Goal: Transaction & Acquisition: Purchase product/service

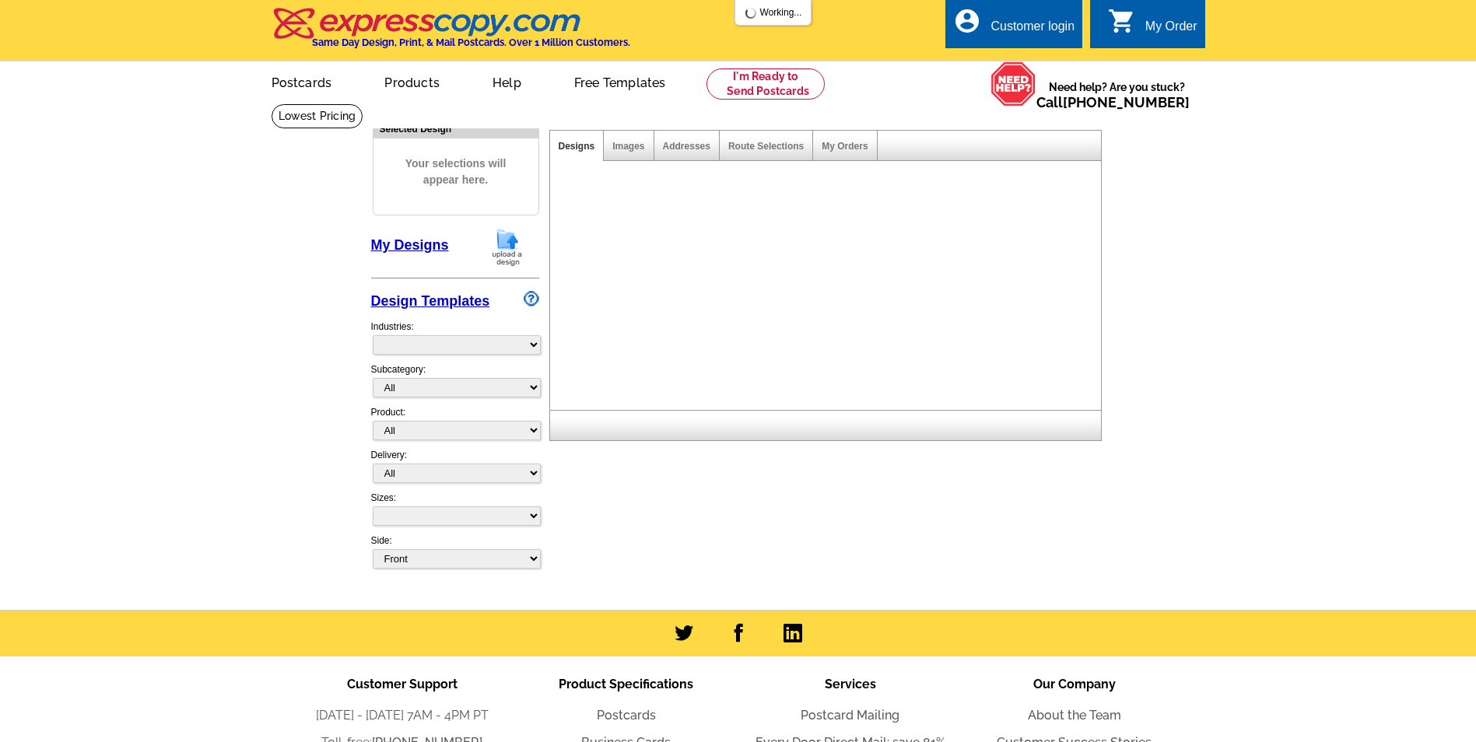
select select "front"
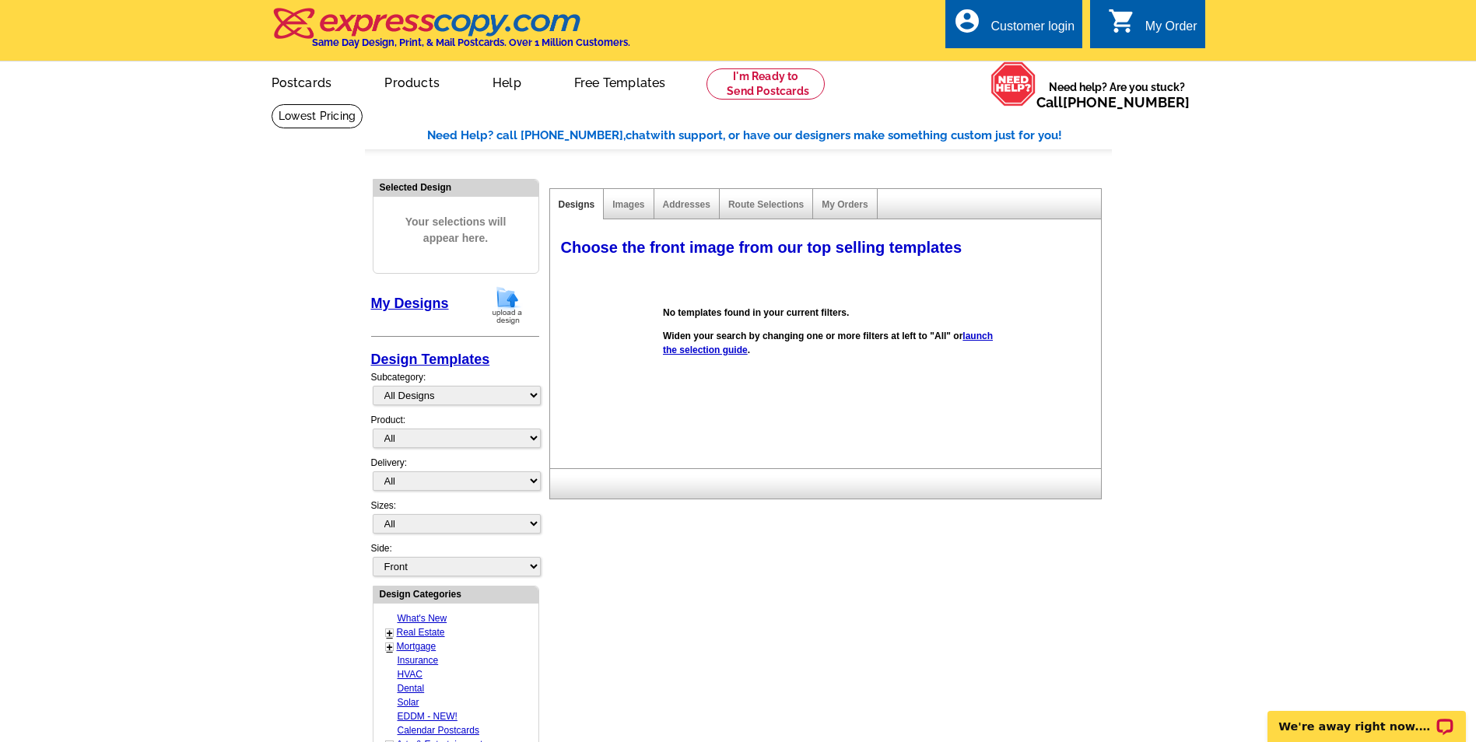
click at [454, 356] on link "Design Templates" at bounding box center [430, 360] width 119 height 16
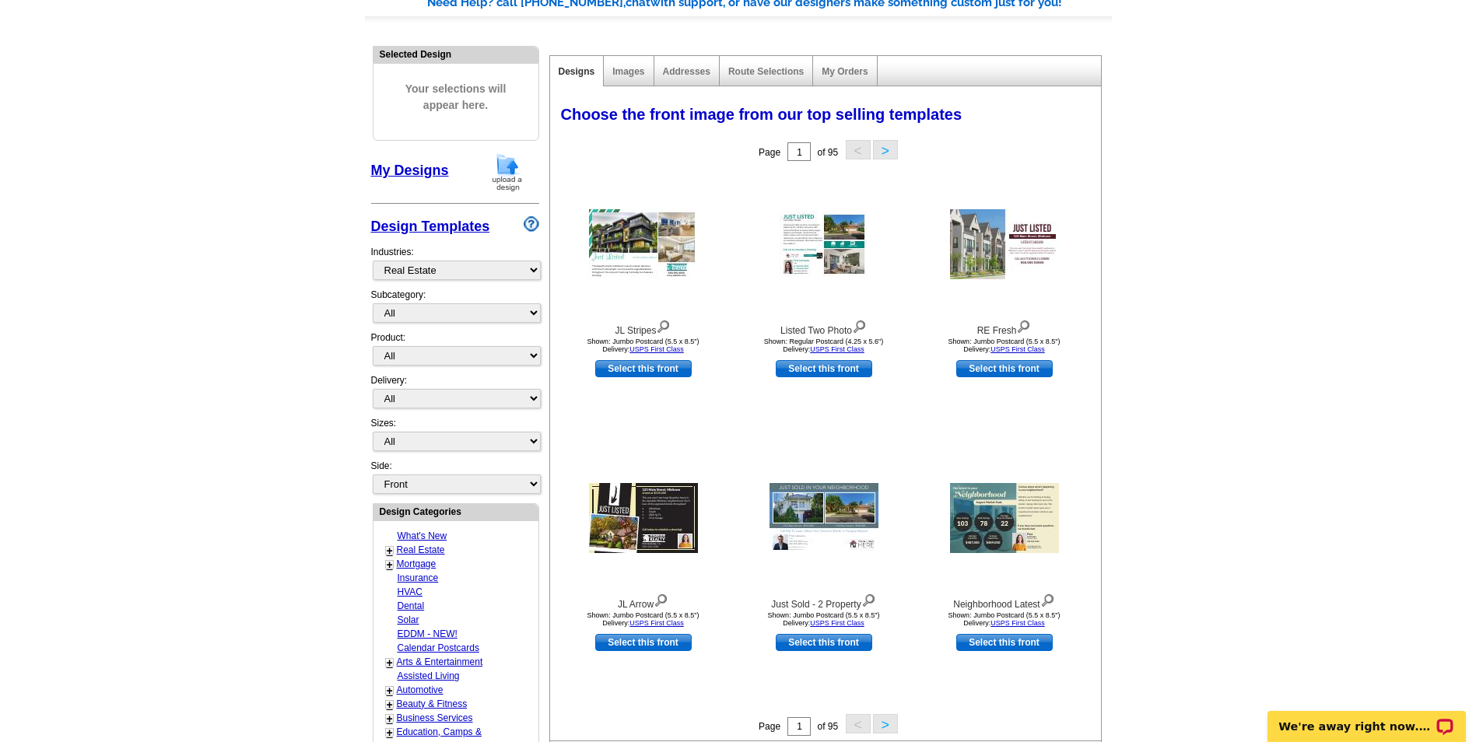
scroll to position [156, 0]
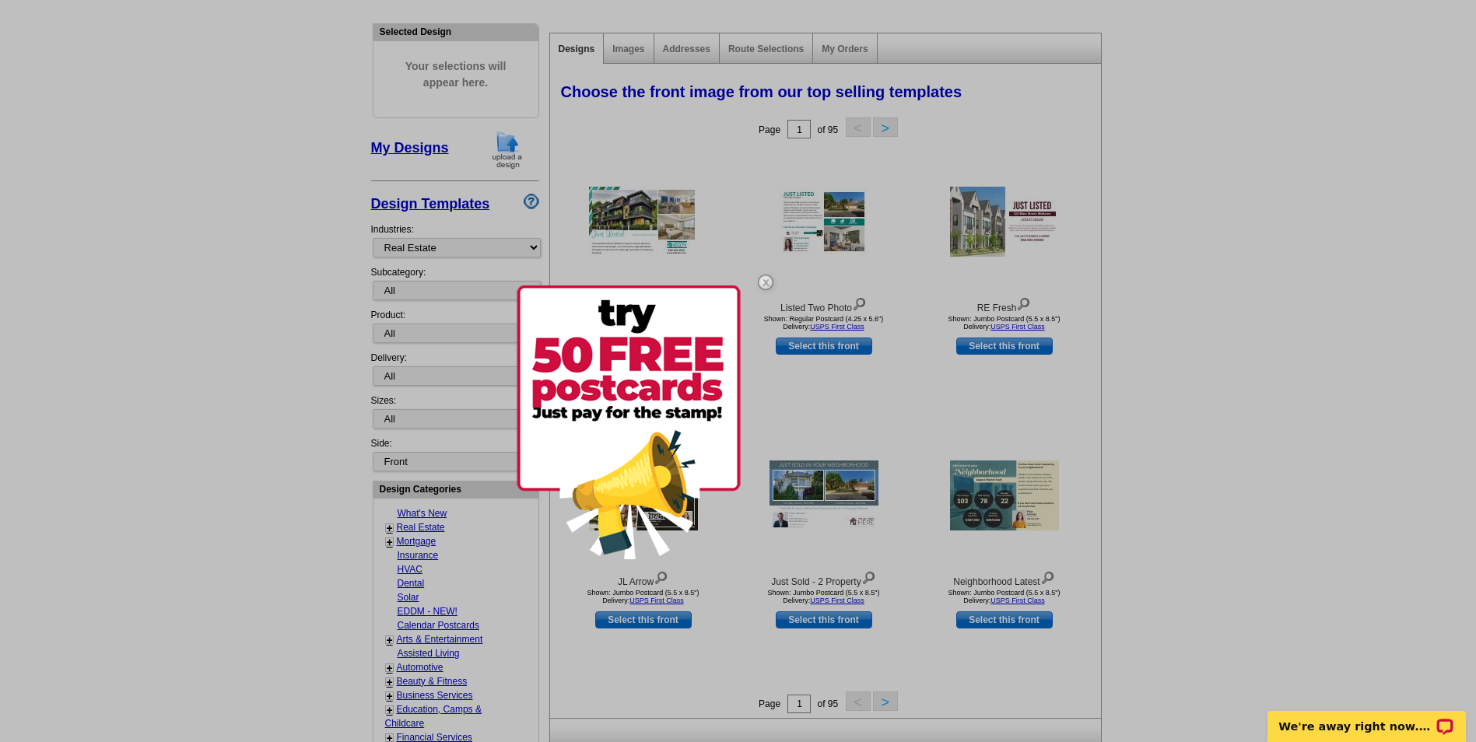
click at [765, 279] on img at bounding box center [765, 282] width 45 height 45
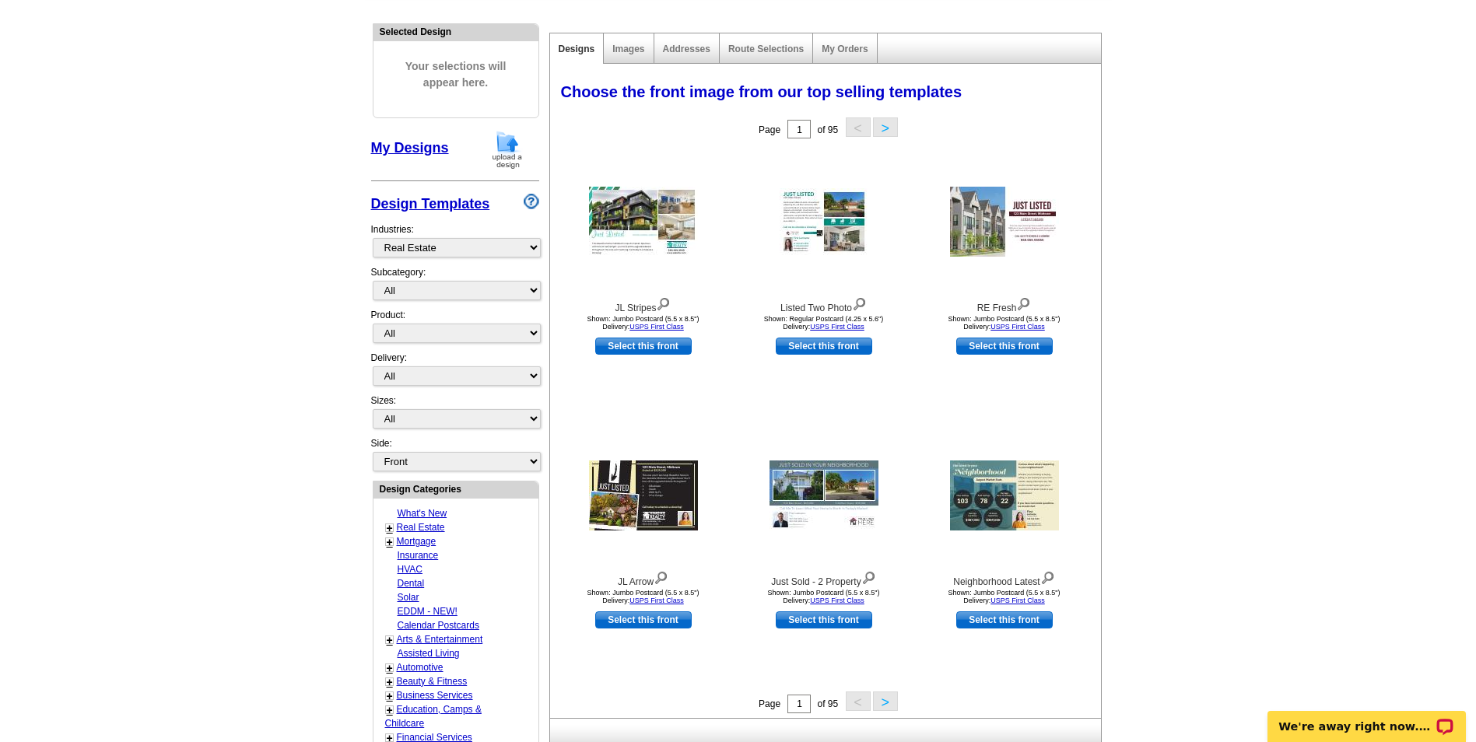
scroll to position [233, 0]
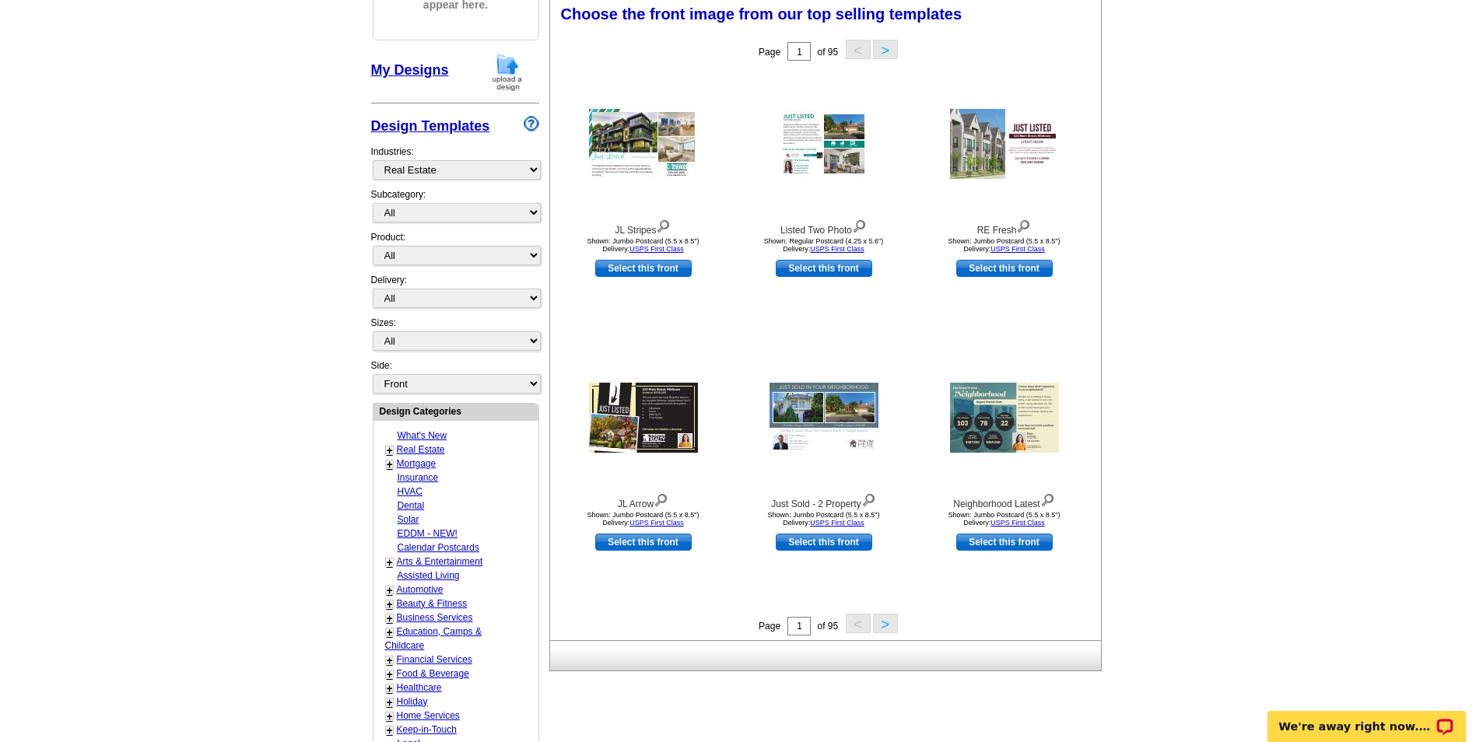
click at [886, 625] on button ">" at bounding box center [885, 623] width 25 height 19
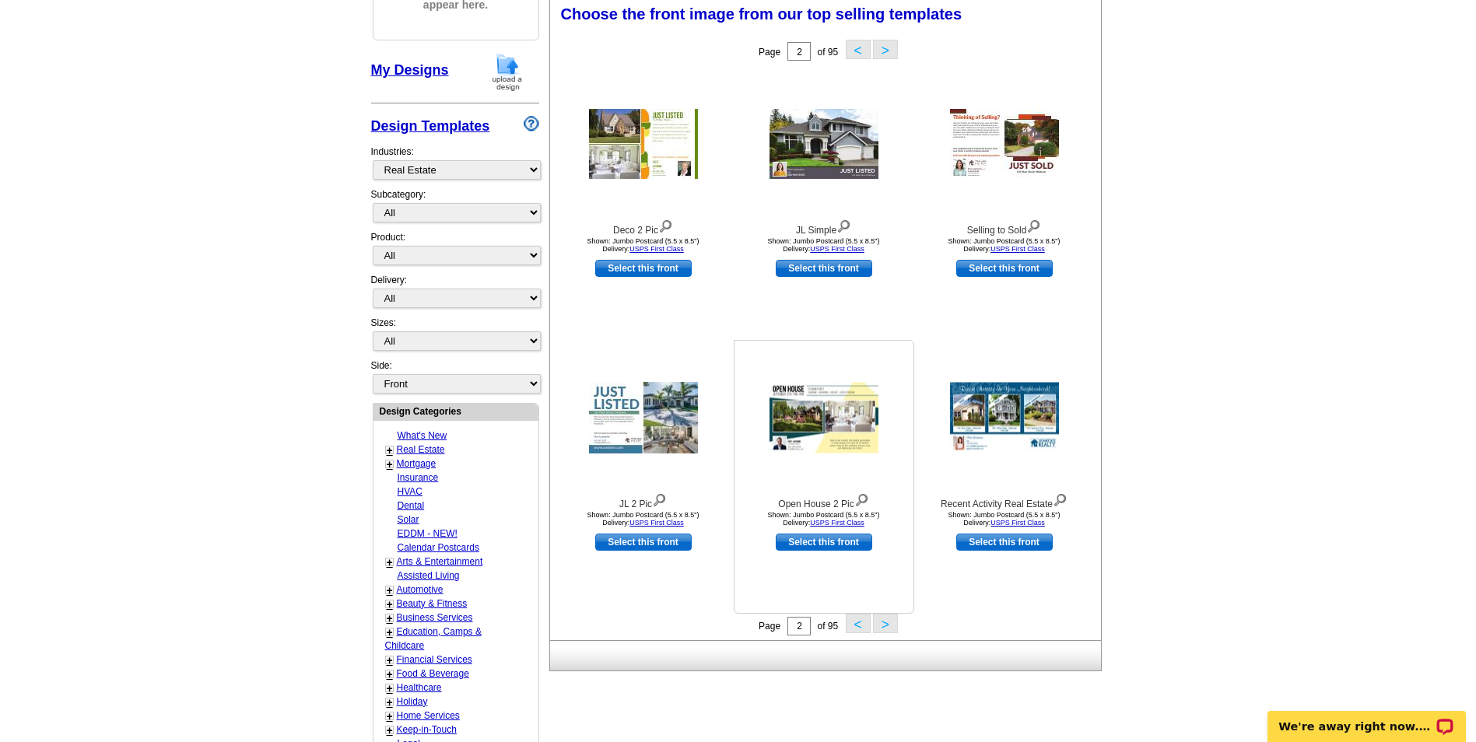
click at [839, 541] on link "Select this front" at bounding box center [824, 542] width 96 height 17
select select "2"
select select "back"
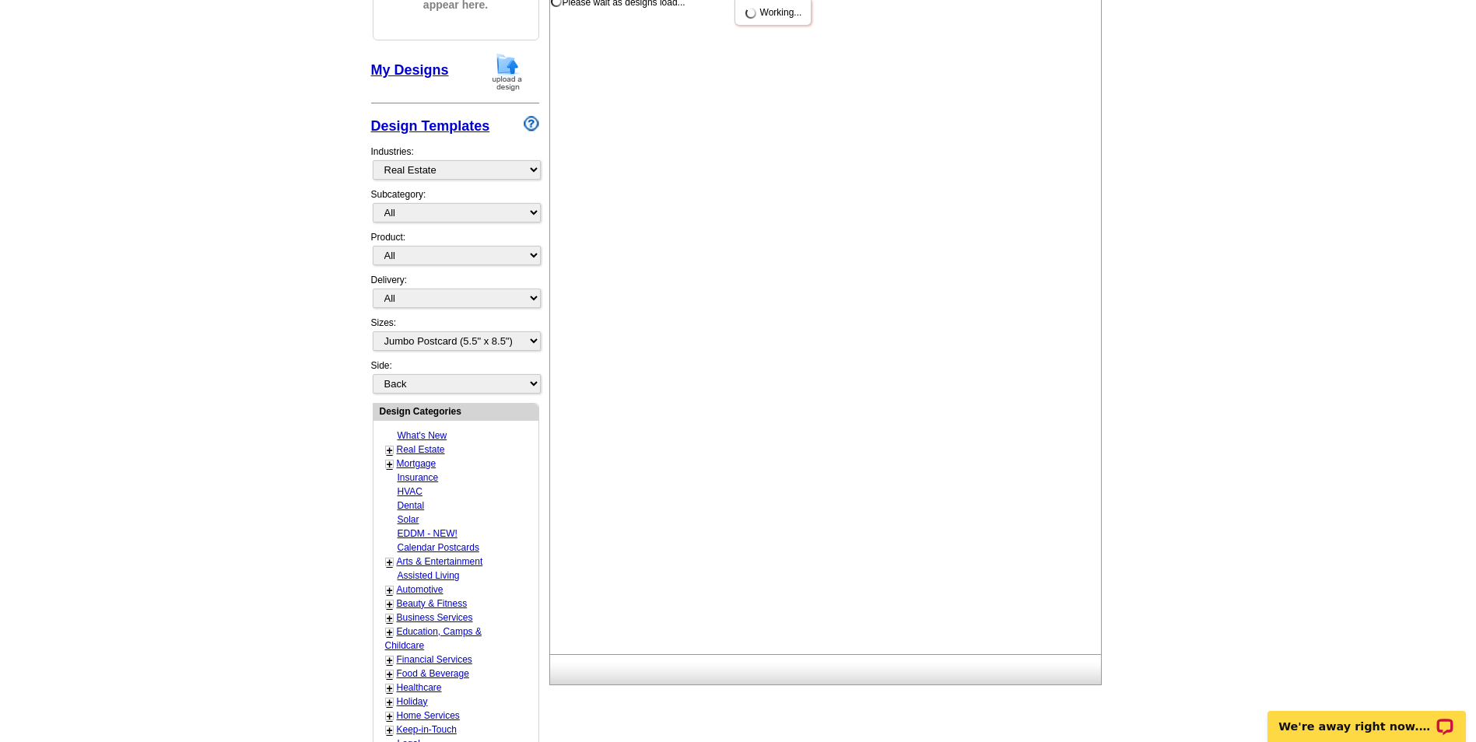
scroll to position [0, 0]
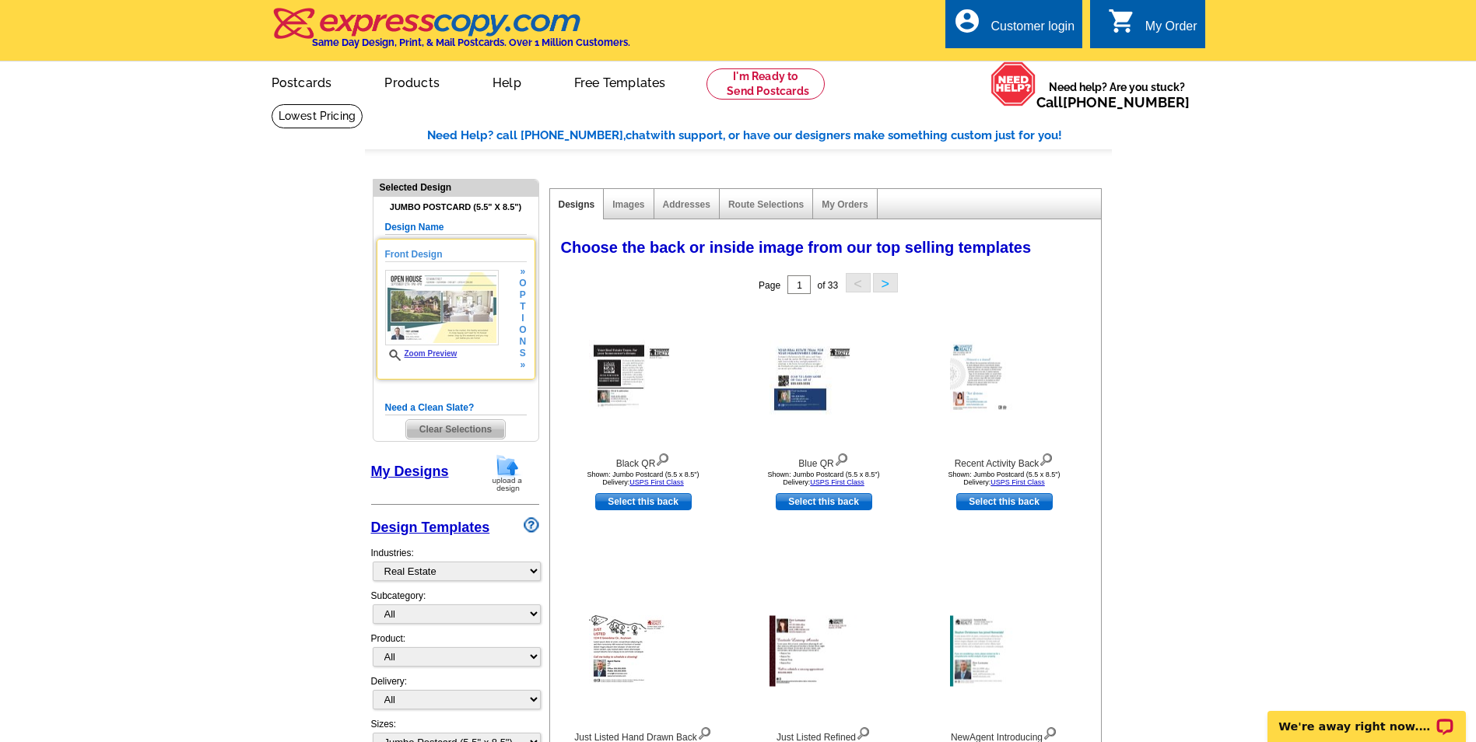
click at [440, 302] on img at bounding box center [442, 307] width 114 height 75
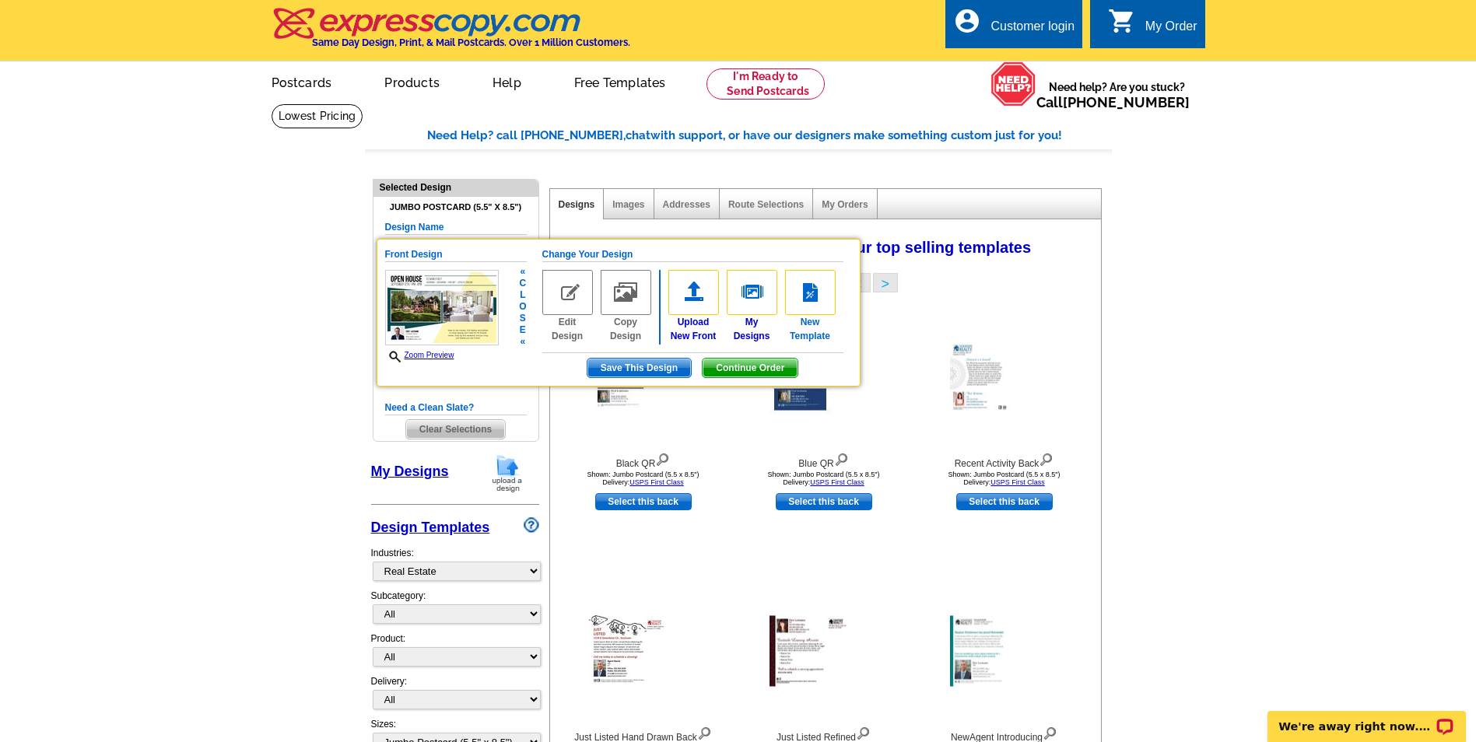
click at [805, 295] on img at bounding box center [810, 292] width 51 height 45
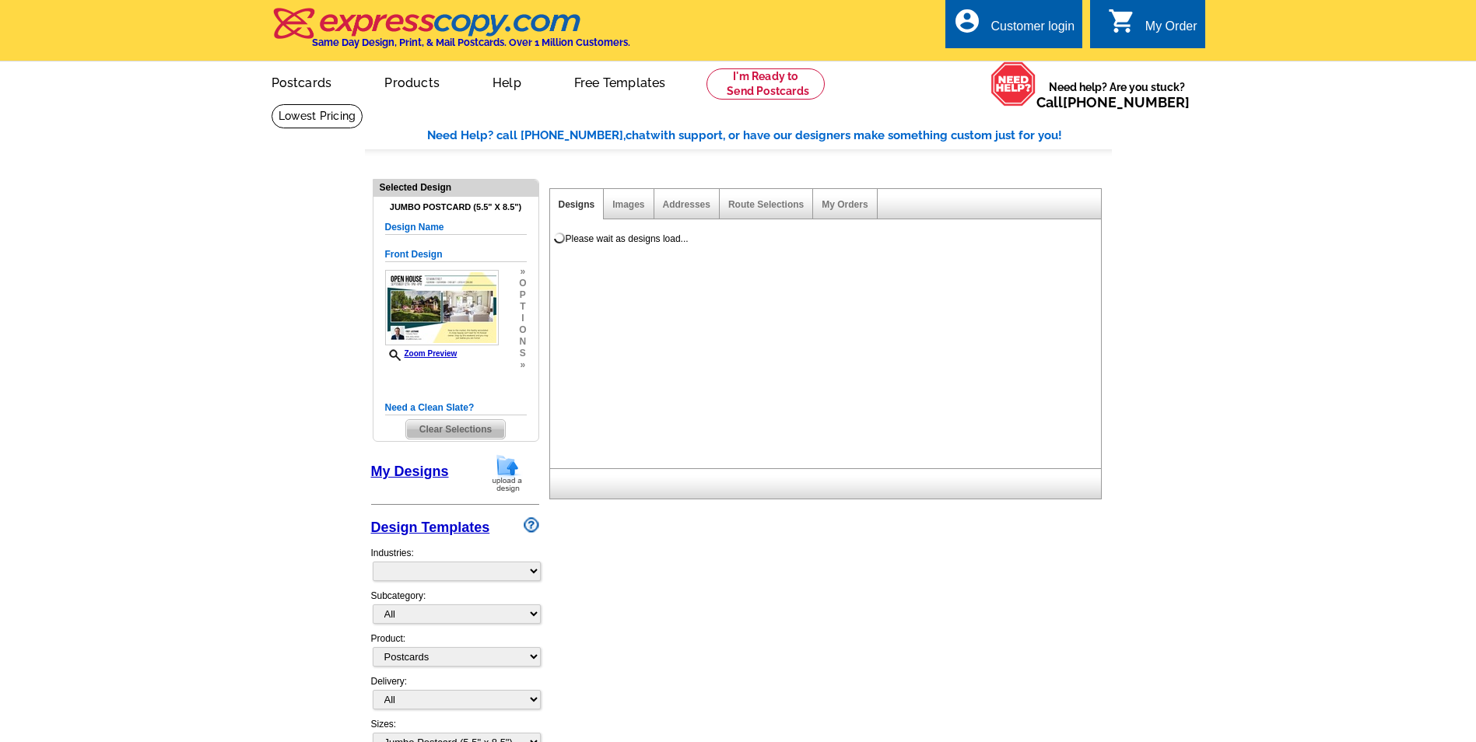
select select "1"
select select "2"
select select "785"
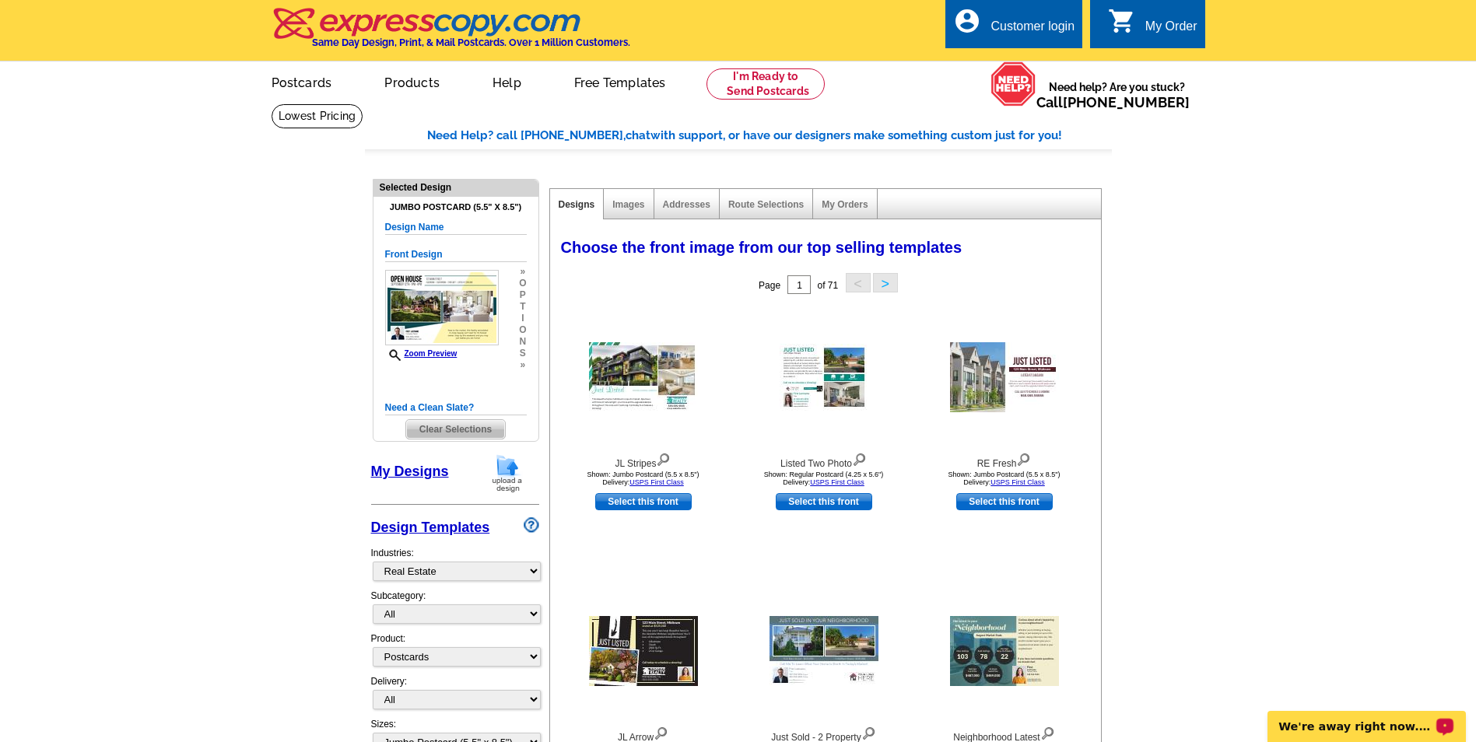
click at [1341, 727] on p "We're away right now. Please check back later!" at bounding box center [1356, 726] width 154 height 12
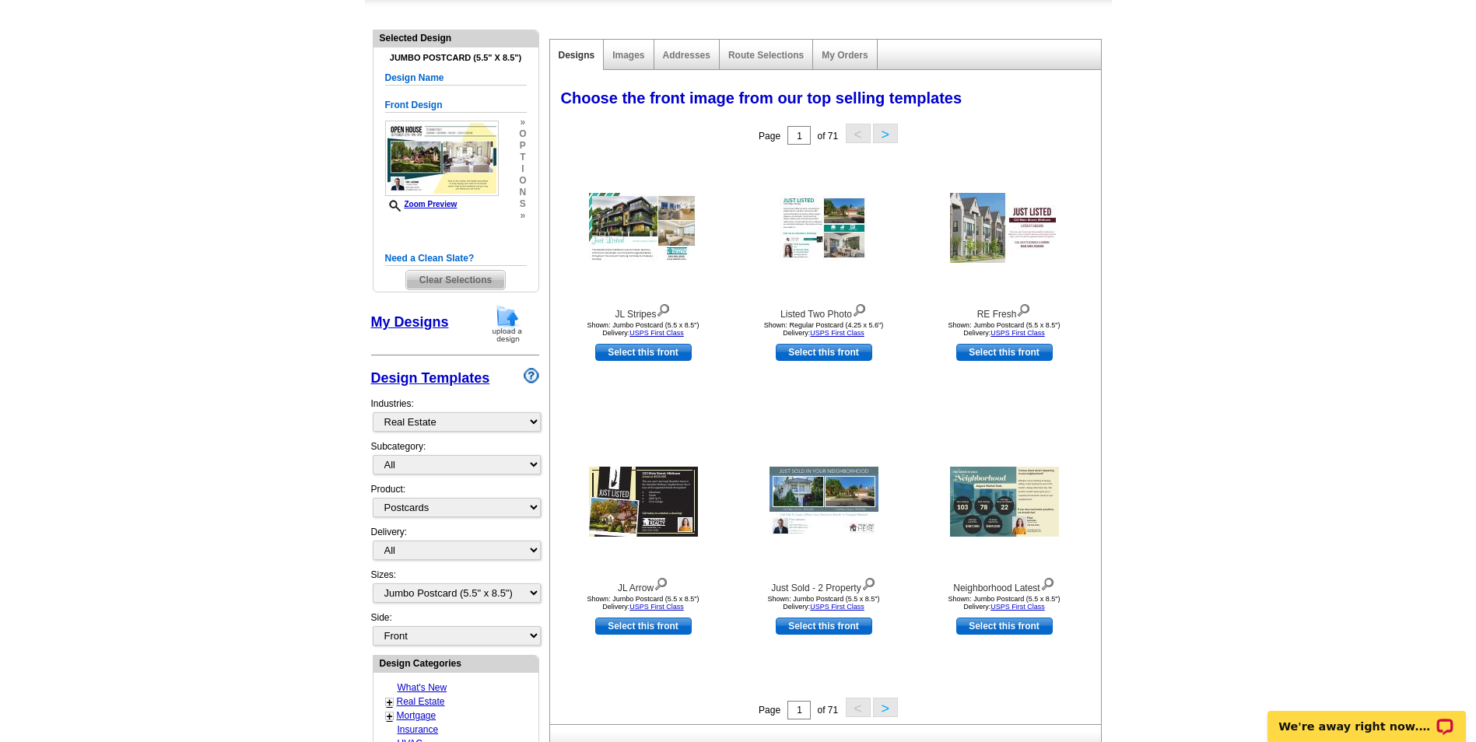
scroll to position [156, 0]
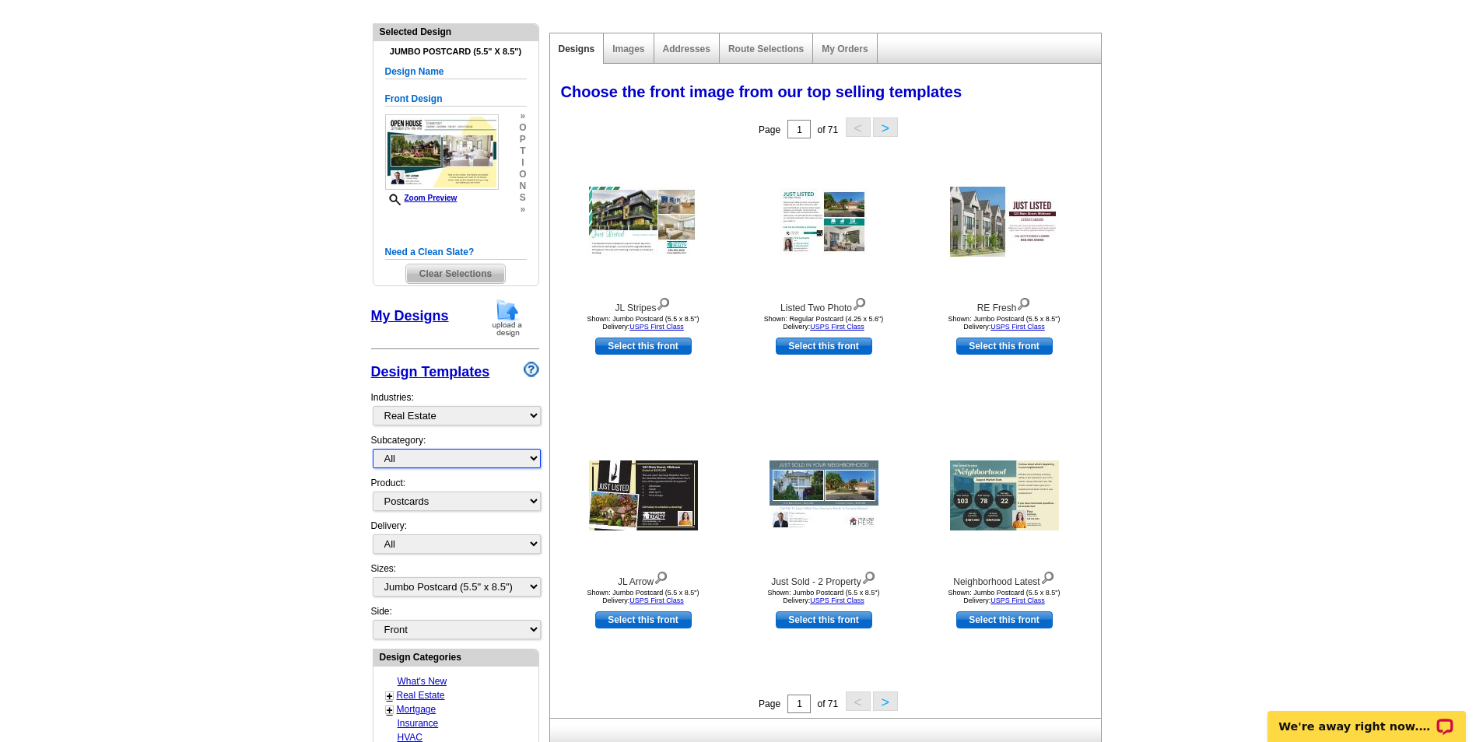
click at [444, 462] on select "All RE/MAX® Referrals Keller Williams® Berkshire Hathaway Home Services Century…" at bounding box center [457, 458] width 168 height 19
click at [534, 544] on select "All First Class Mail Shipped to Me EDDM Save 66% on Postage" at bounding box center [457, 543] width 168 height 19
click at [233, 468] on main "Need Help? call 800-260-5887, chat with support, or have our designers make som…" at bounding box center [738, 610] width 1476 height 1325
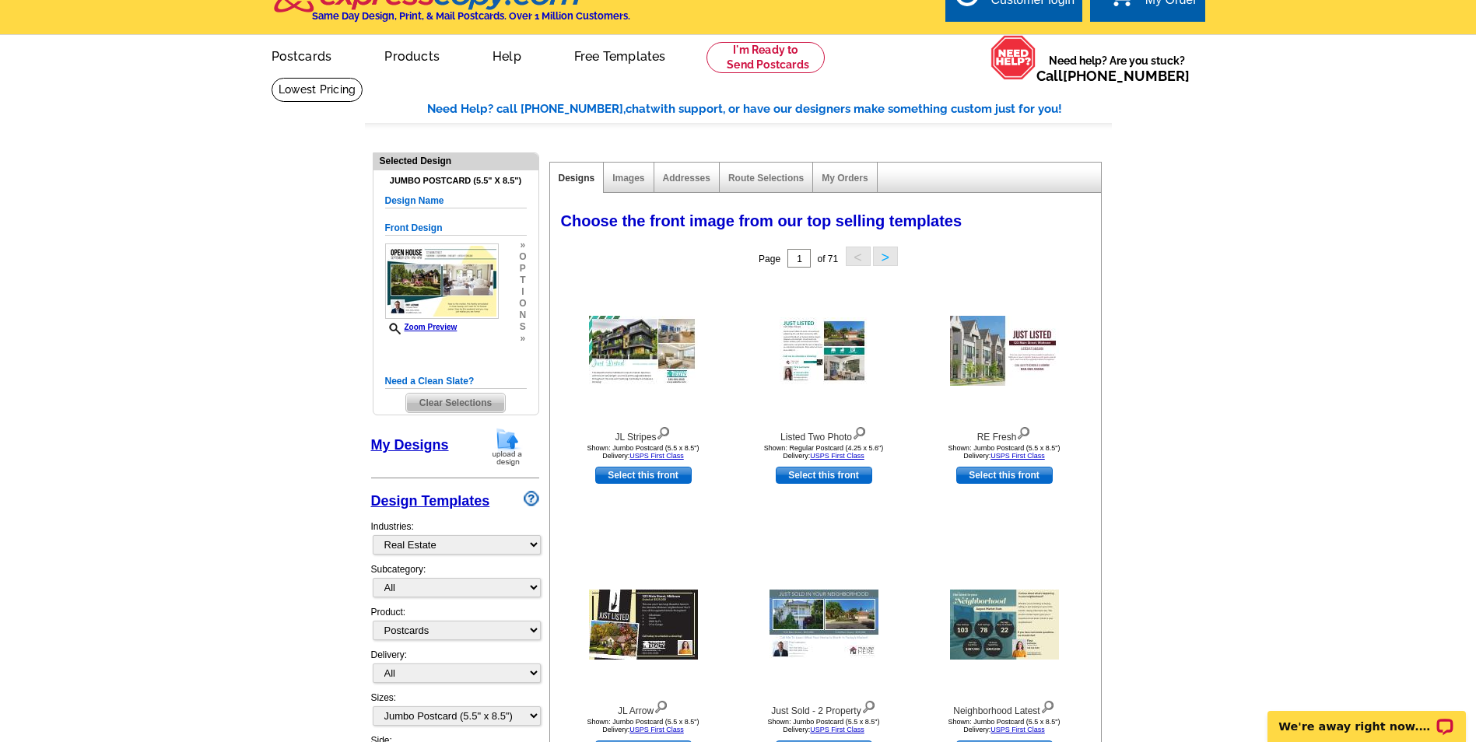
scroll to position [0, 0]
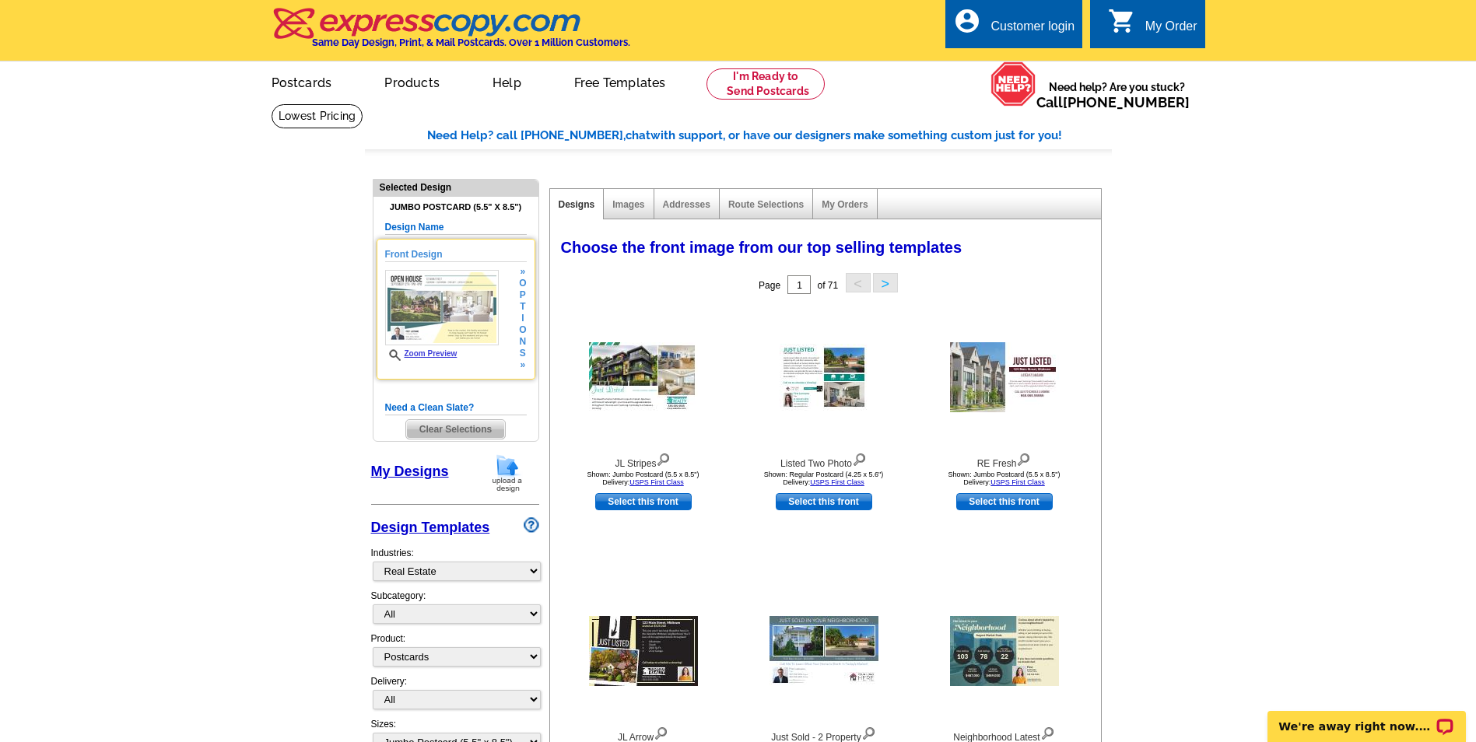
click at [429, 317] on img at bounding box center [442, 307] width 114 height 75
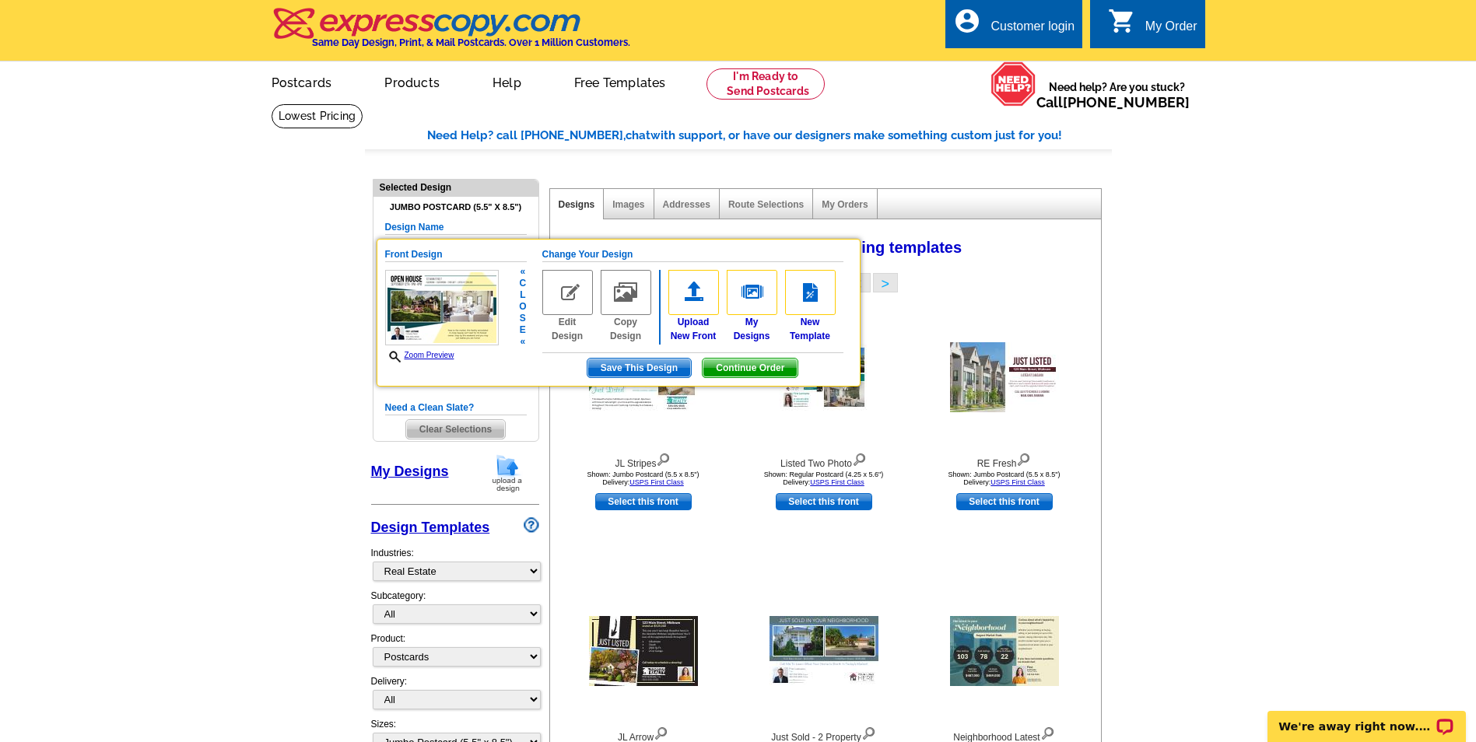
click at [430, 316] on img at bounding box center [442, 307] width 114 height 75
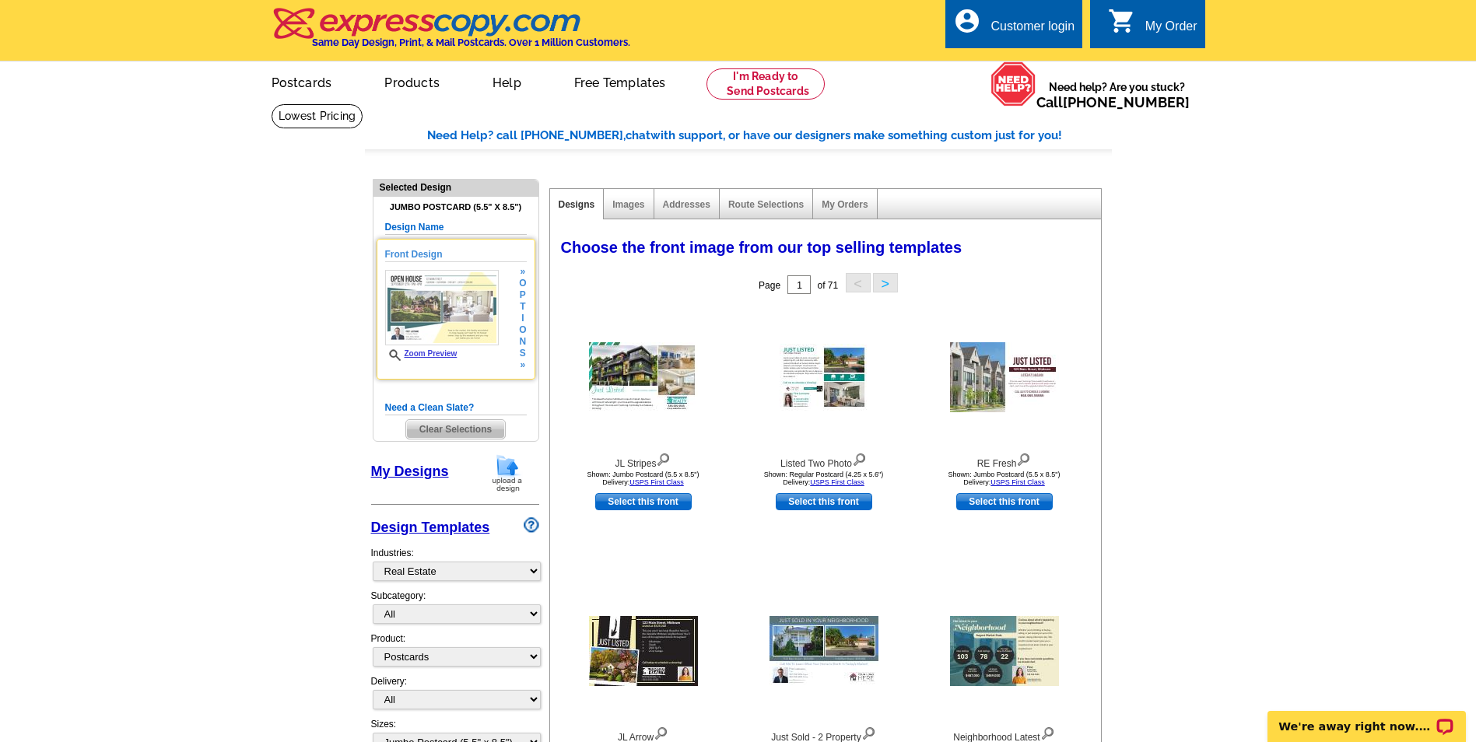
click at [430, 316] on img at bounding box center [442, 307] width 114 height 75
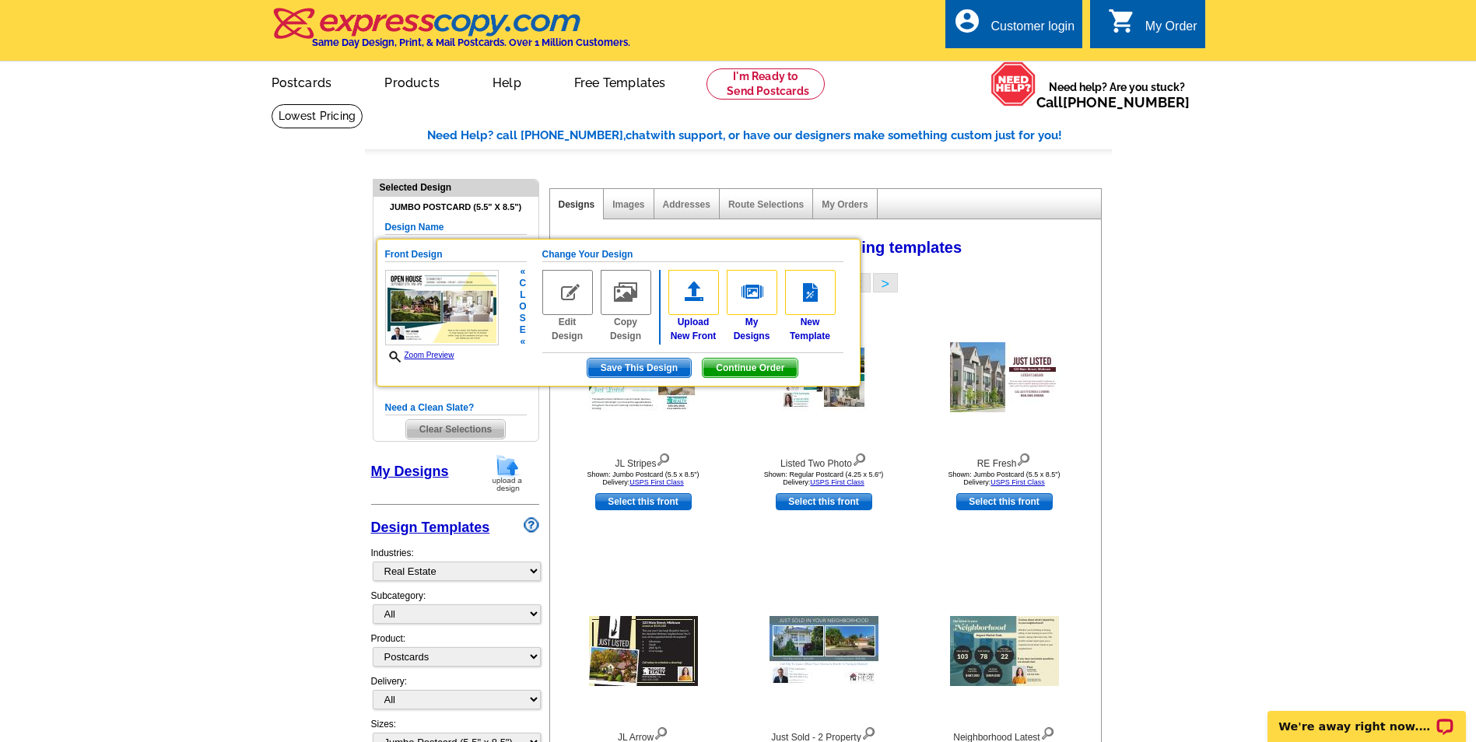
click at [564, 296] on img at bounding box center [567, 292] width 51 height 45
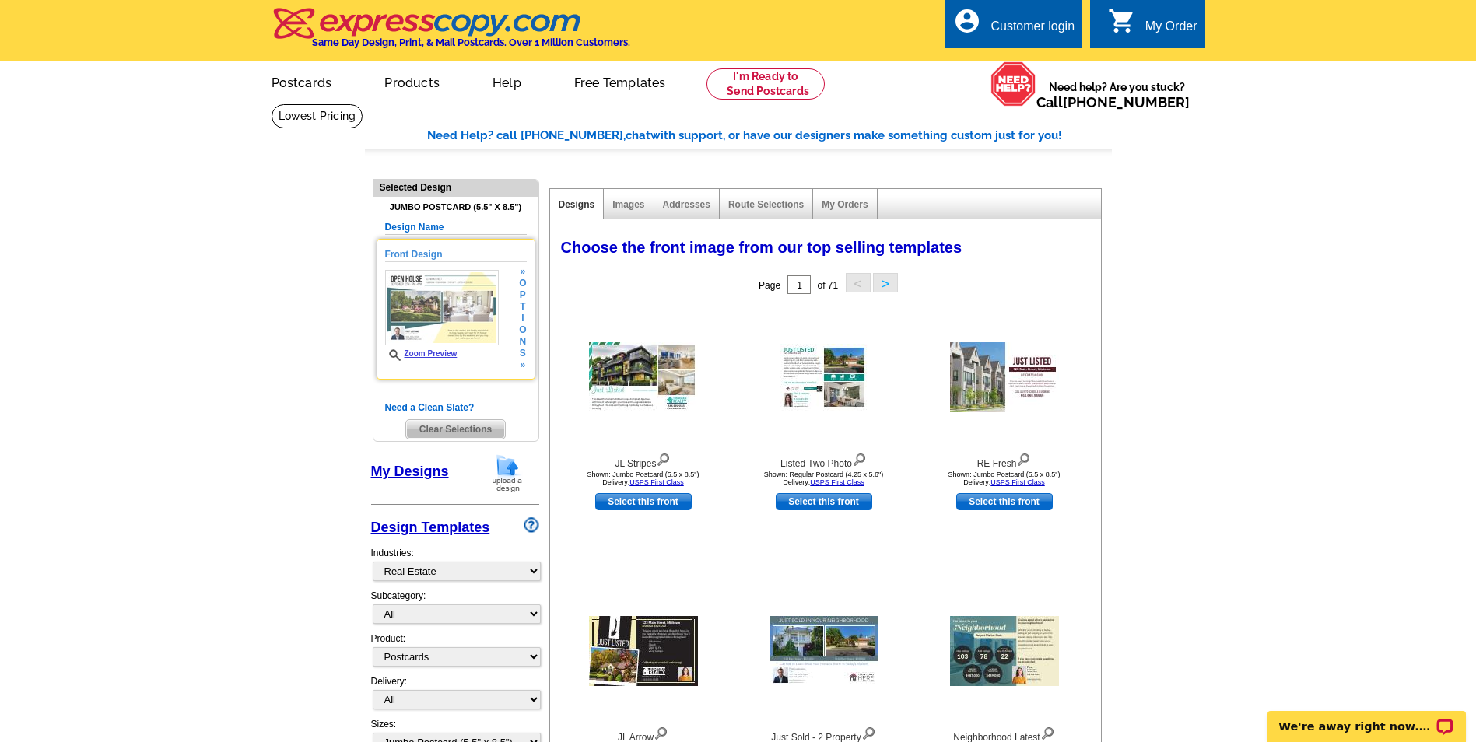
click at [451, 293] on img at bounding box center [442, 307] width 114 height 75
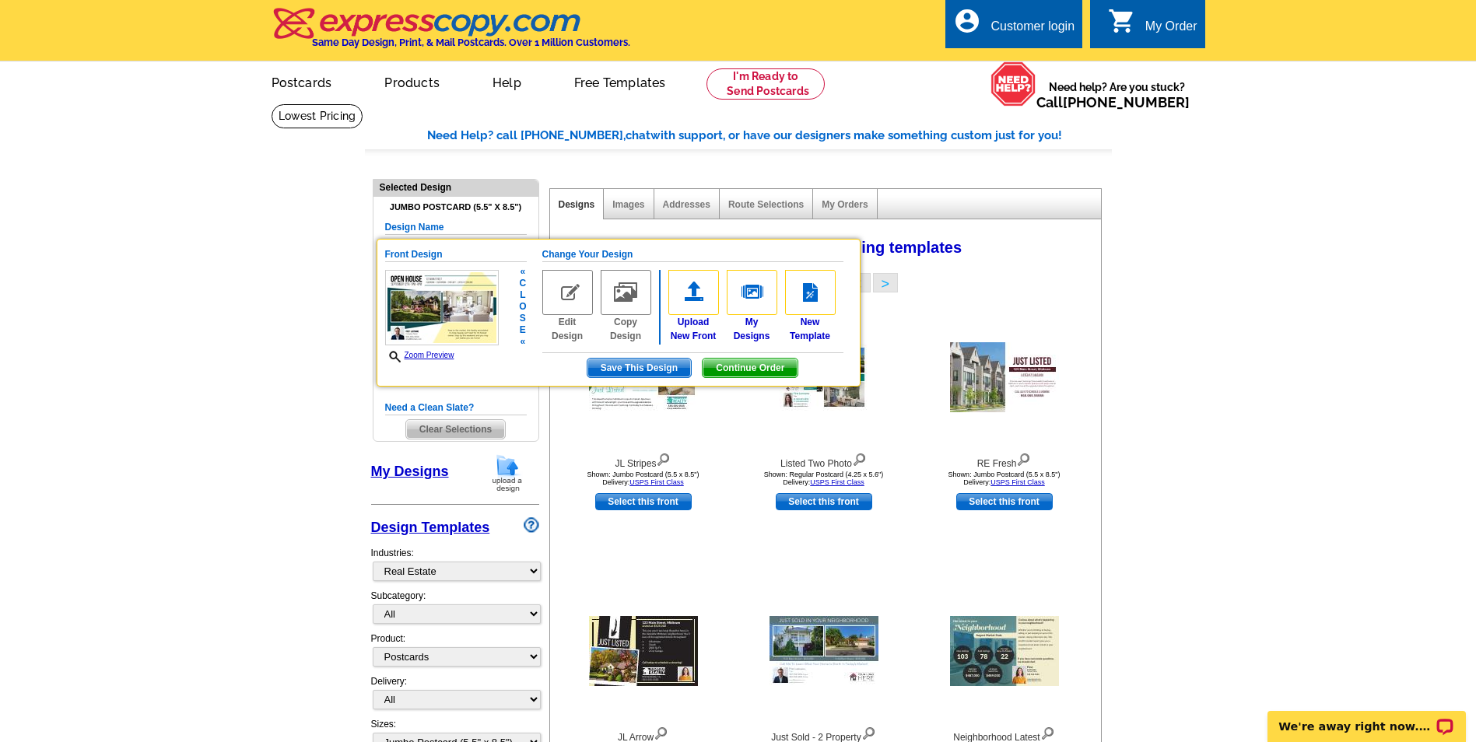
click at [729, 370] on span "Continue Order" at bounding box center [749, 368] width 95 height 19
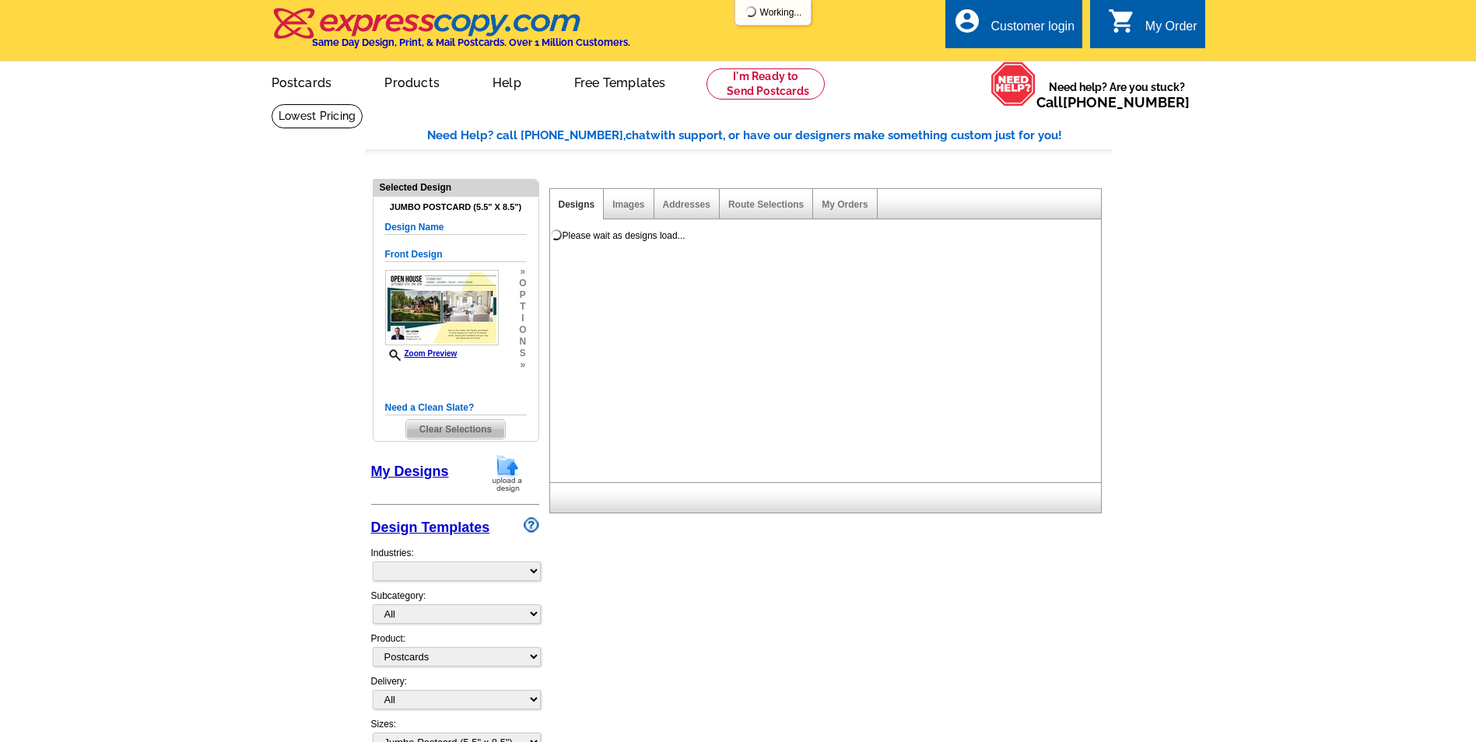
select select "1"
select select "2"
select select "back"
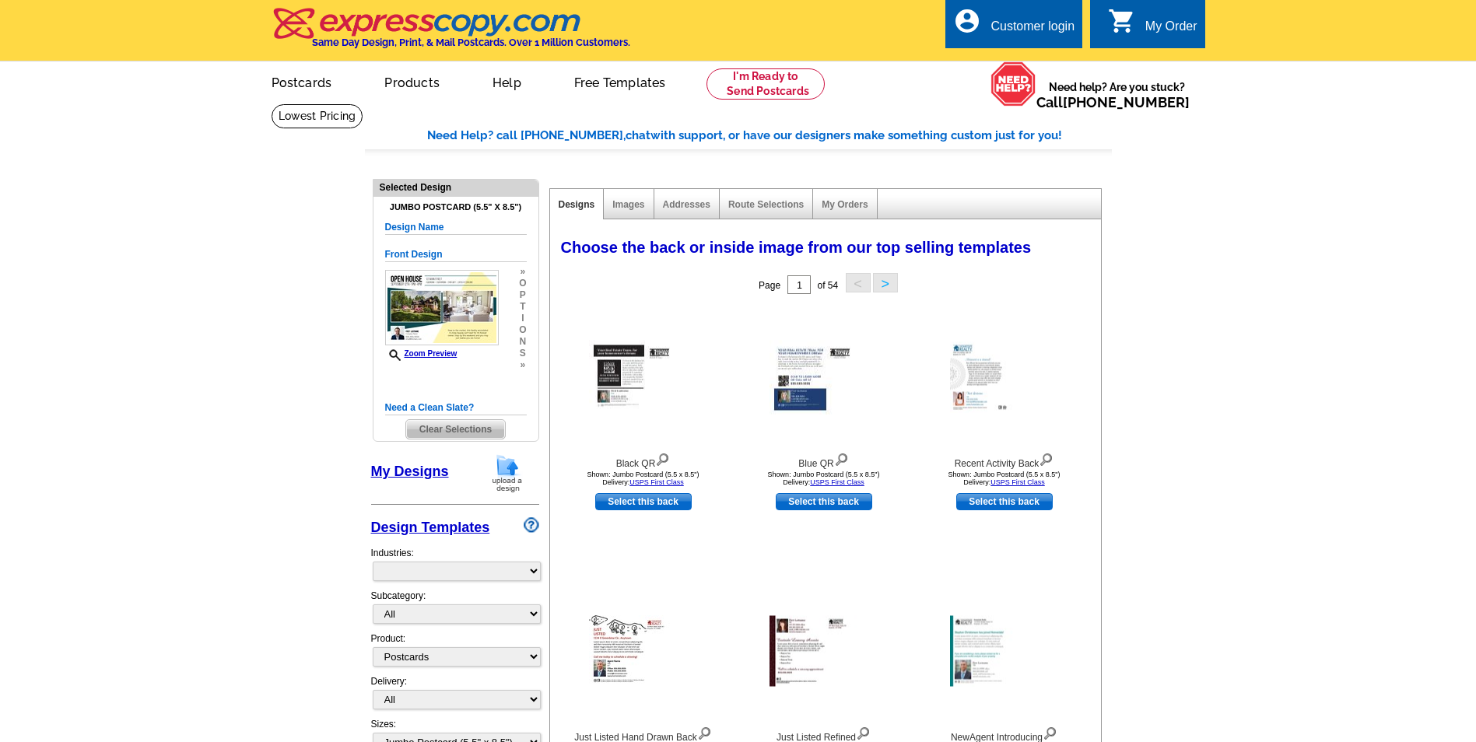
select select "785"
